Goal: Information Seeking & Learning: Learn about a topic

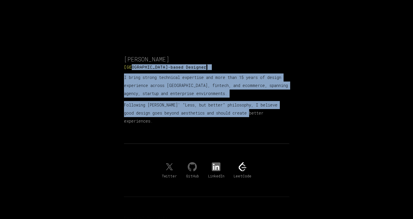
drag, startPoint x: 131, startPoint y: 69, endPoint x: 248, endPoint y: 114, distance: 125.2
click at [244, 115] on section "[PERSON_NAME] Toronto-based D e s i g n e r ▎ I bring strong technical expertis…" at bounding box center [206, 90] width 165 height 70
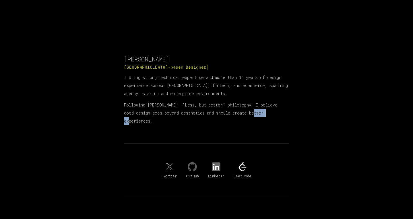
drag, startPoint x: 266, startPoint y: 115, endPoint x: 244, endPoint y: 114, distance: 22.1
click at [250, 114] on p "Following [PERSON_NAME]' "Less, but better" philosophy, I believe good design g…" at bounding box center [206, 113] width 165 height 24
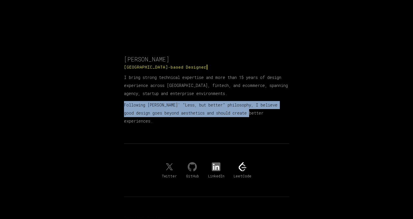
drag, startPoint x: 244, startPoint y: 114, endPoint x: 117, endPoint y: 94, distance: 128.9
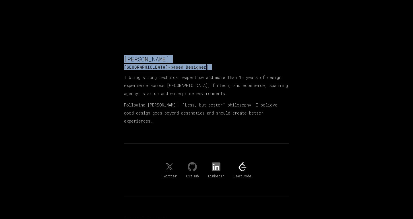
drag, startPoint x: 122, startPoint y: 76, endPoint x: 180, endPoint y: 120, distance: 72.6
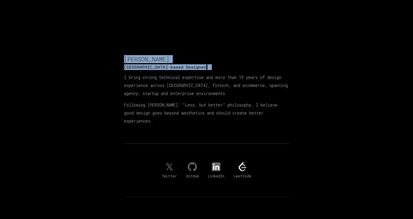
drag, startPoint x: 179, startPoint y: 121, endPoint x: 94, endPoint y: 72, distance: 97.9
drag, startPoint x: 95, startPoint y: 68, endPoint x: 259, endPoint y: 121, distance: 172.1
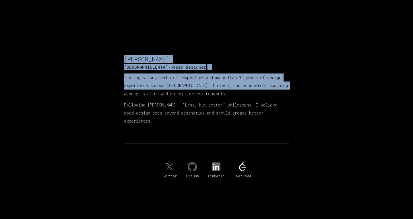
drag, startPoint x: 271, startPoint y: 120, endPoint x: 127, endPoint y: 93, distance: 146.0
click at [127, 93] on p "I bring strong technical expertise and more than 15 years of design experience …" at bounding box center [206, 86] width 165 height 24
